Goal: Find contact information: Find contact information

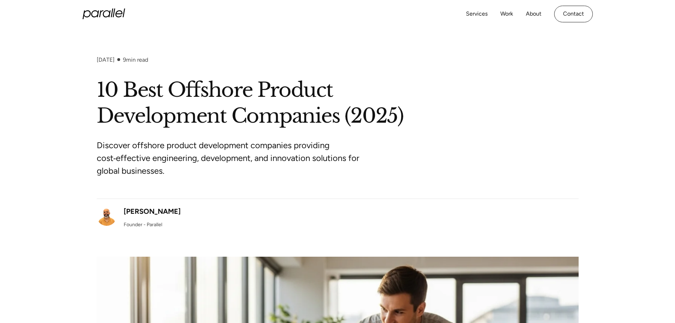
click at [110, 18] on icon "home" at bounding box center [104, 14] width 43 height 11
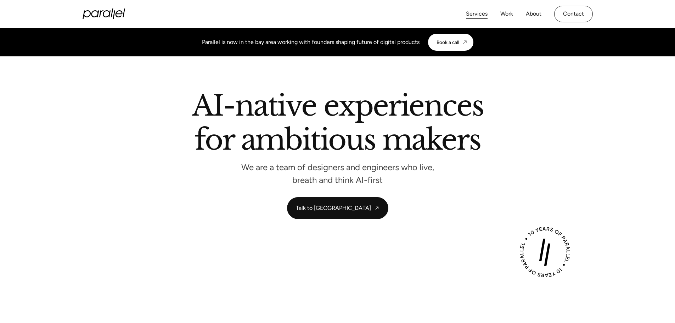
click at [483, 15] on link "Services" at bounding box center [477, 14] width 22 height 10
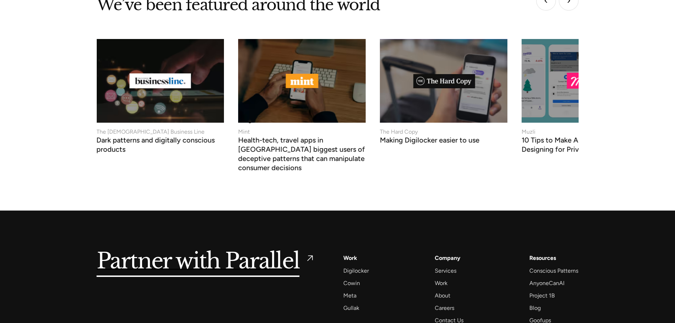
scroll to position [2723, 0]
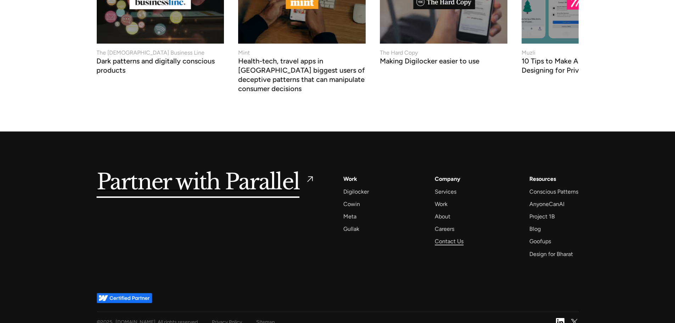
click at [458, 236] on div "Contact Us" at bounding box center [449, 241] width 29 height 10
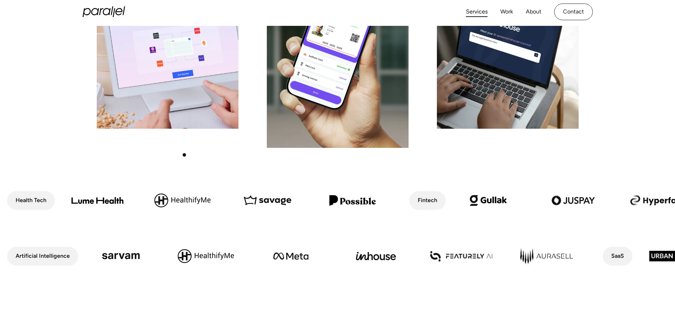
scroll to position [177, 0]
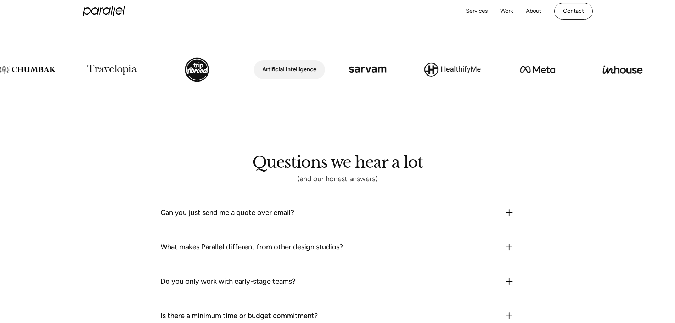
scroll to position [553, 0]
